Goal: Find specific page/section: Find specific page/section

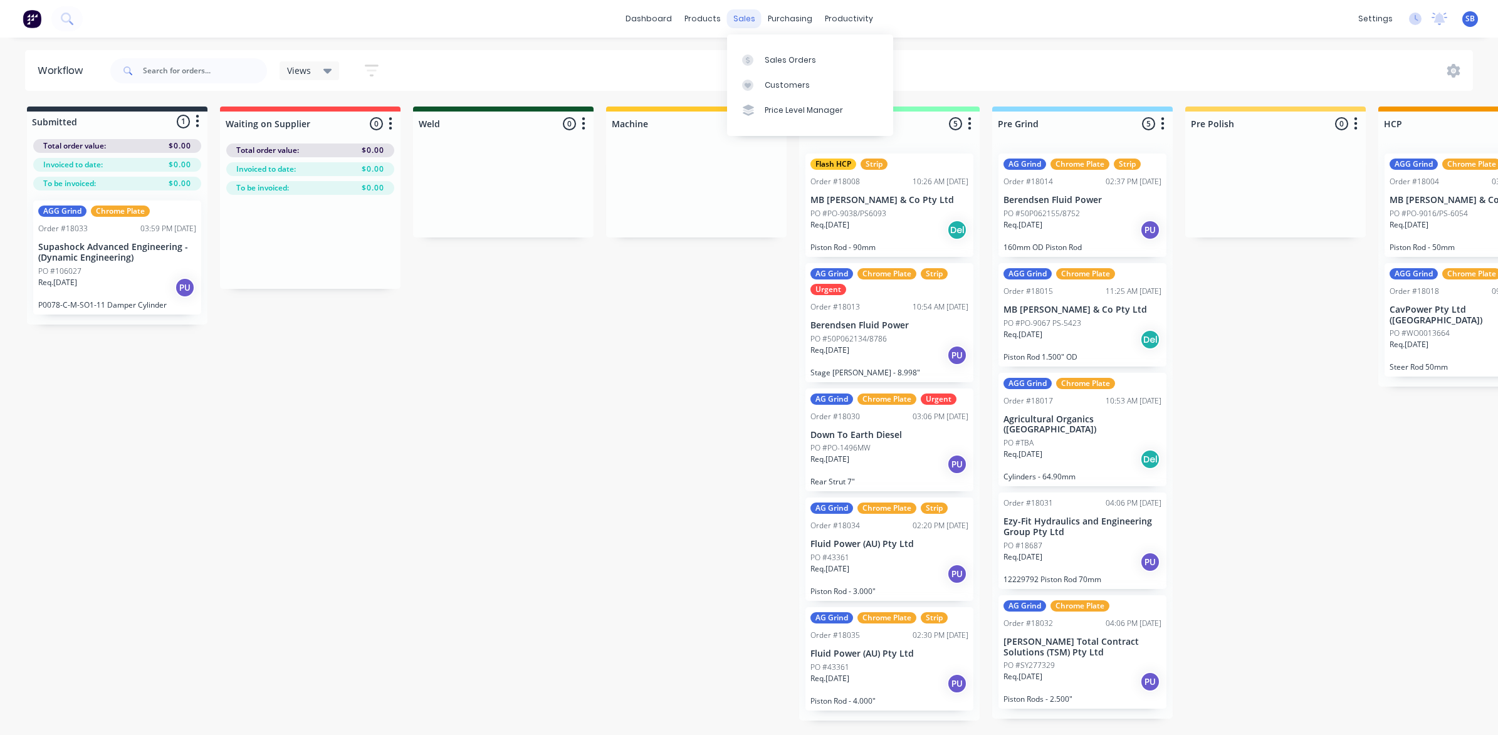
click at [747, 20] on div "sales" at bounding box center [744, 18] width 34 height 19
click at [792, 58] on div "Sales Orders" at bounding box center [790, 60] width 51 height 11
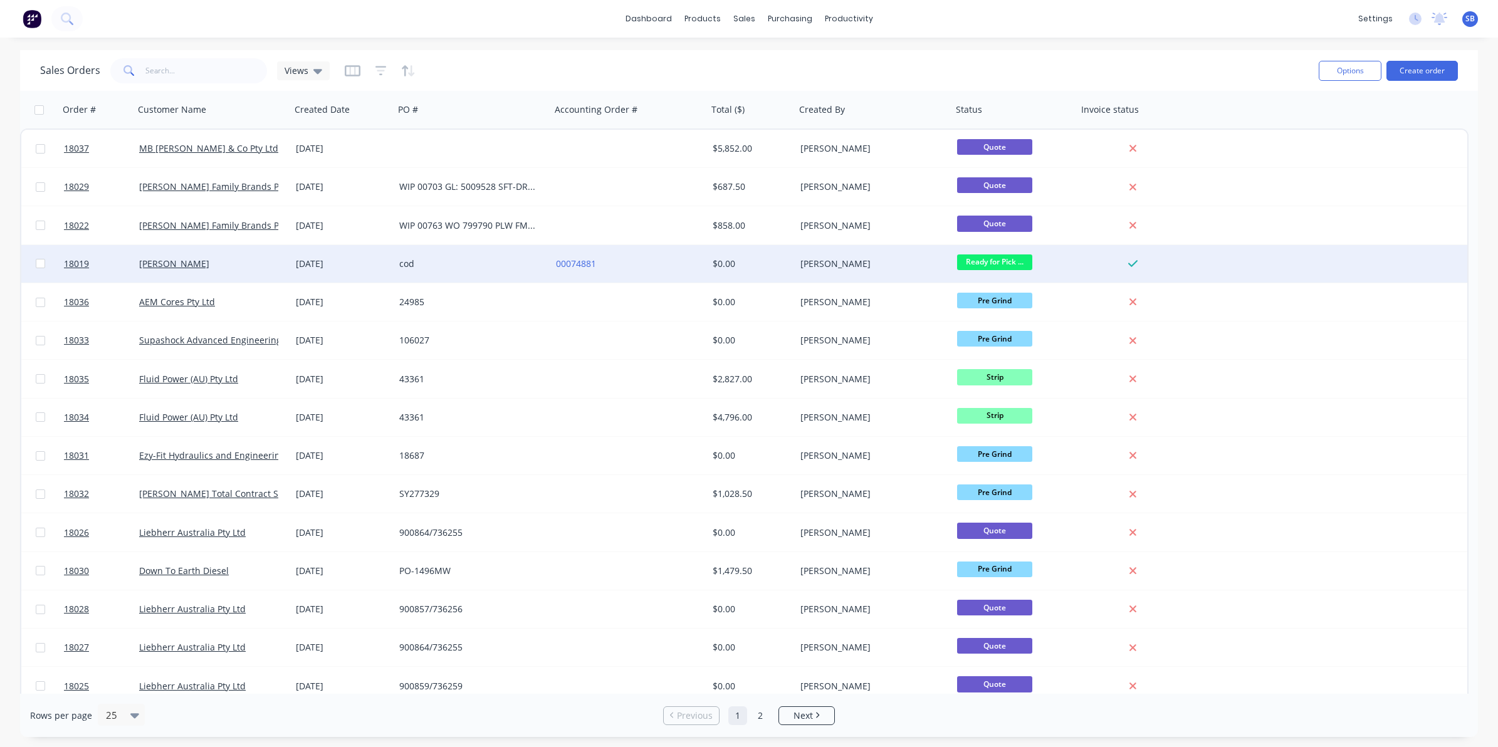
click at [512, 265] on div "cod" at bounding box center [468, 264] width 139 height 13
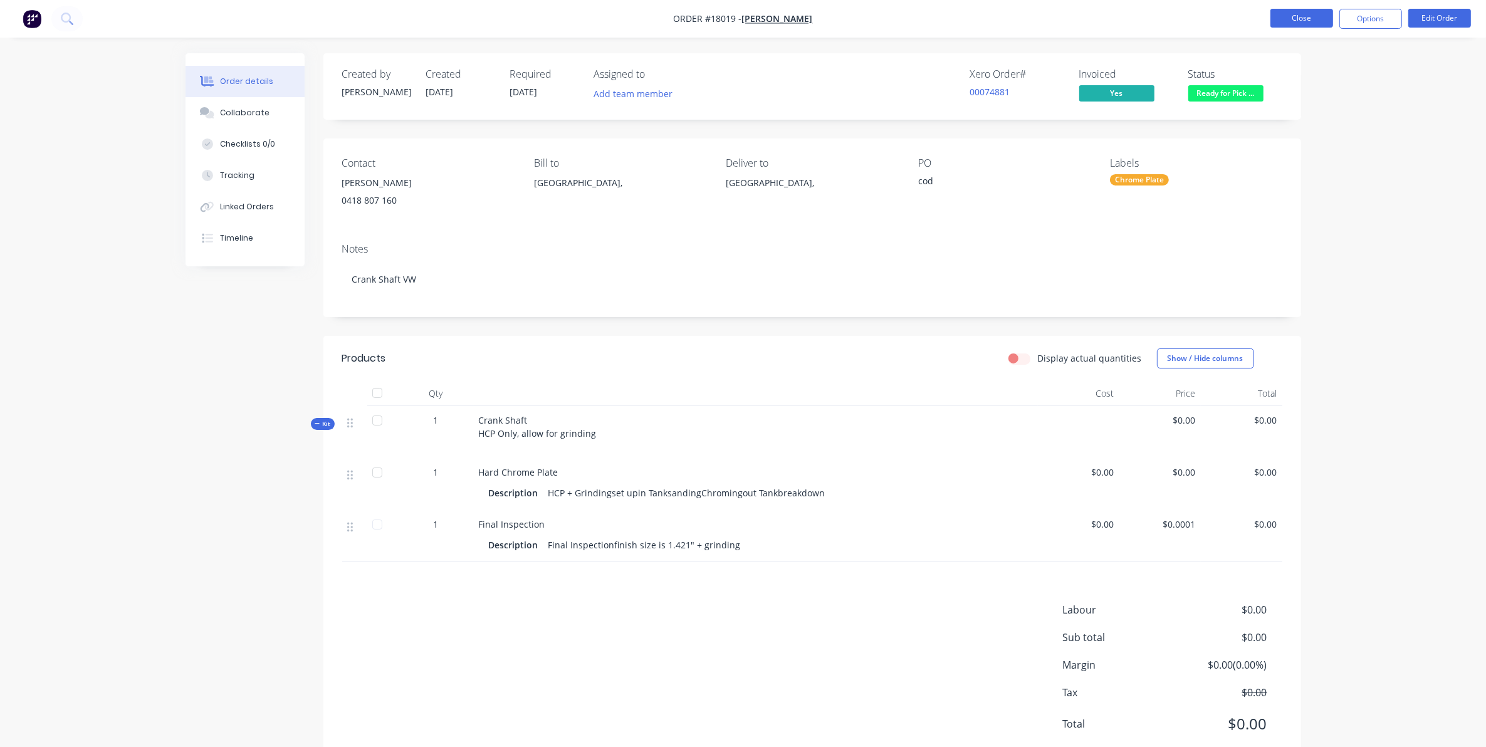
click at [1300, 13] on button "Close" at bounding box center [1302, 18] width 63 height 19
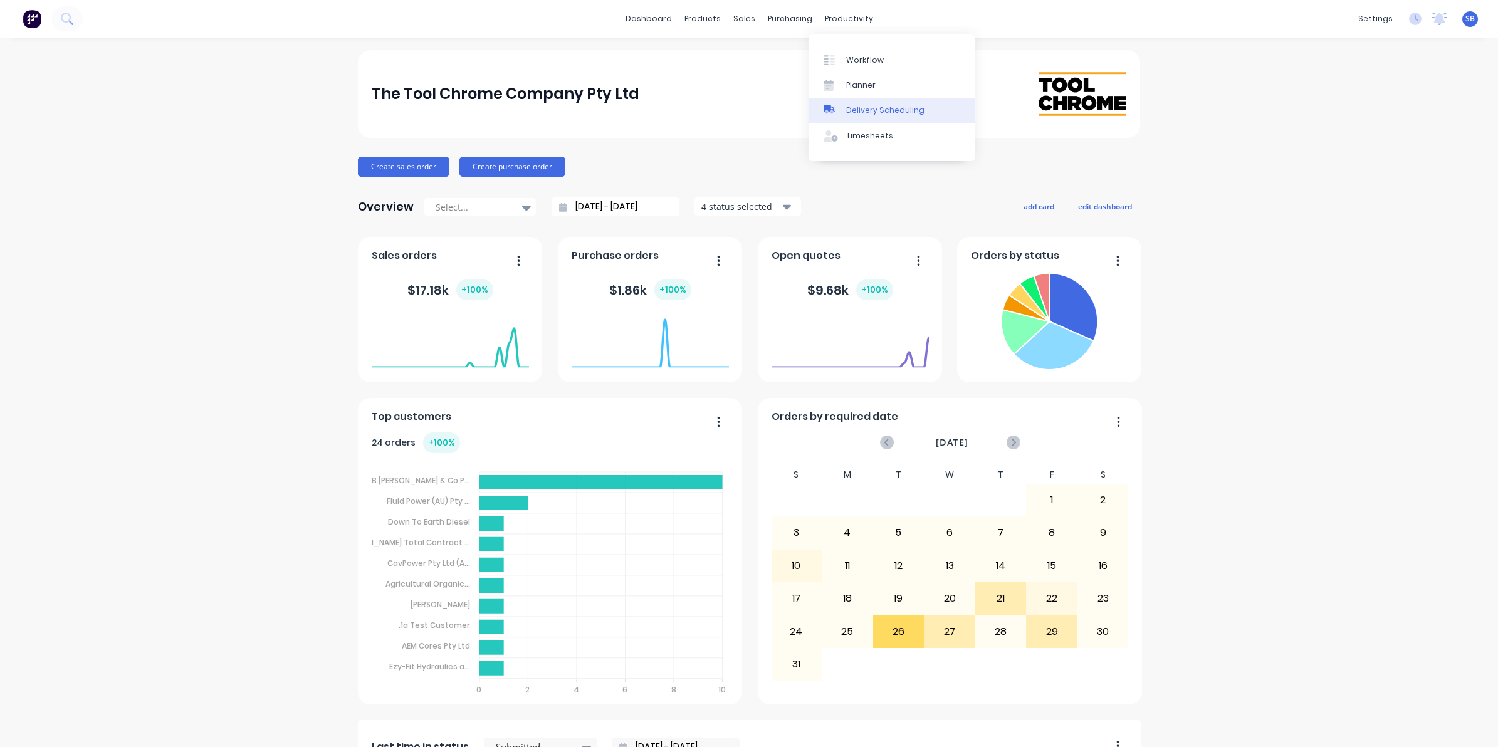
click at [882, 105] on div "Delivery Scheduling" at bounding box center [885, 110] width 78 height 11
